Goal: Task Accomplishment & Management: Use online tool/utility

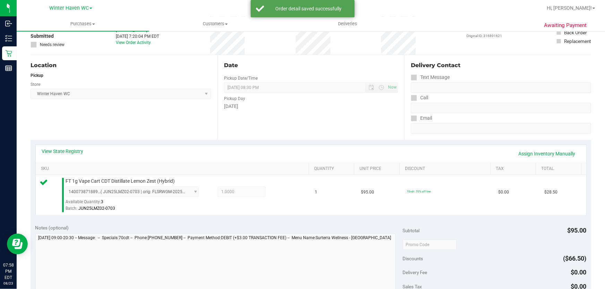
scroll to position [126, 0]
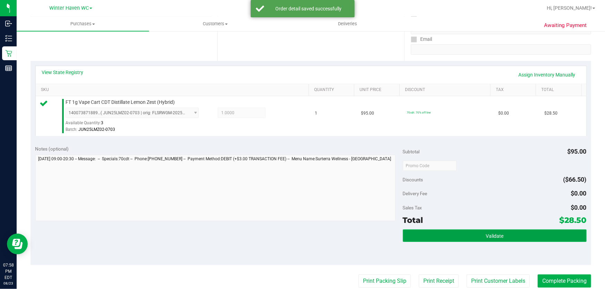
click at [503, 232] on button "Validate" at bounding box center [495, 236] width 184 height 12
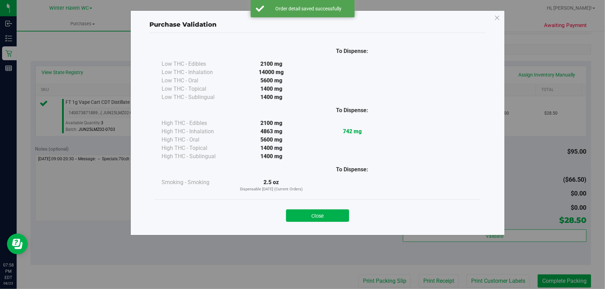
click at [333, 217] on button "Close" at bounding box center [317, 216] width 63 height 12
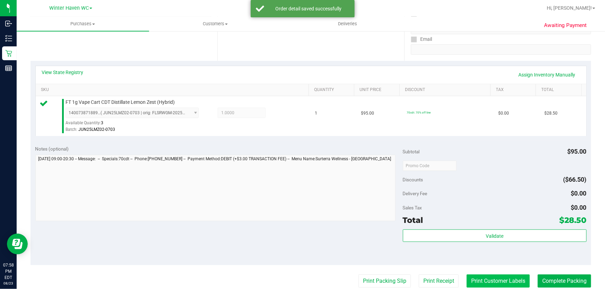
click at [505, 281] on button "Print Customer Labels" at bounding box center [497, 281] width 63 height 13
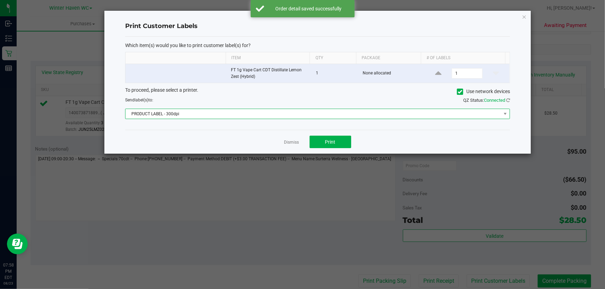
click at [243, 113] on span "PRODUCT LABEL - 300dpi" at bounding box center [312, 114] width 375 height 10
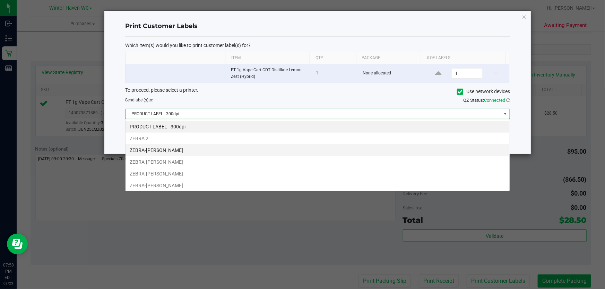
scroll to position [10, 385]
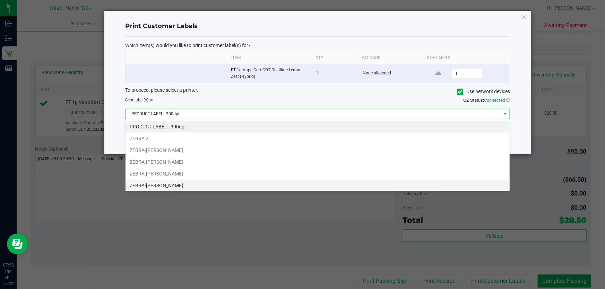
click at [179, 184] on li "ZEBRA-[PERSON_NAME]" at bounding box center [317, 186] width 384 height 12
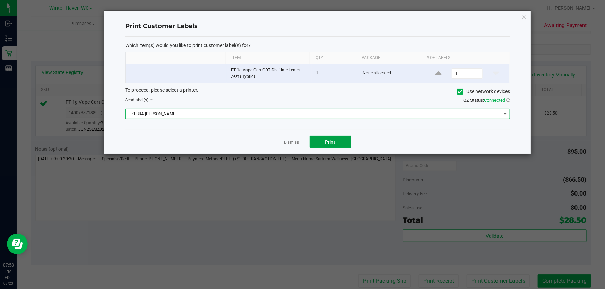
click at [325, 144] on span "Print" at bounding box center [330, 142] width 10 height 6
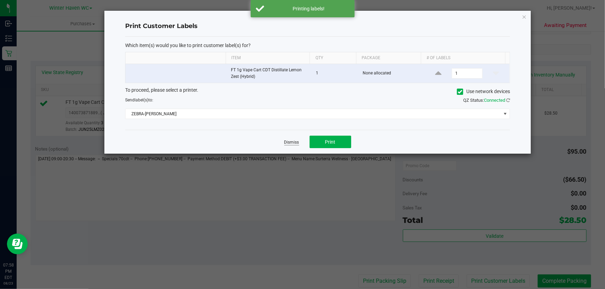
click at [294, 142] on link "Dismiss" at bounding box center [291, 143] width 15 height 6
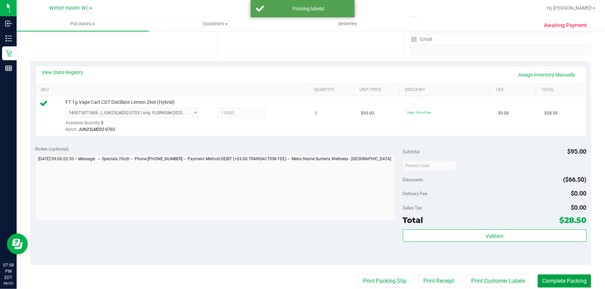
click at [546, 285] on button "Complete Packing" at bounding box center [563, 281] width 53 height 13
